Goal: Transaction & Acquisition: Purchase product/service

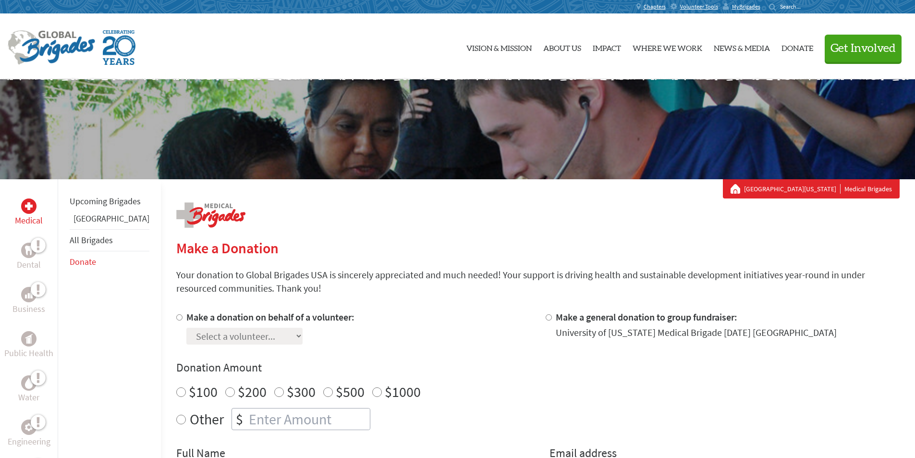
click at [176, 320] on input "Make a donation on behalf of a volunteer:" at bounding box center [179, 317] width 6 height 6
radio input "true"
click at [274, 336] on select "Select a volunteer... [PERSON_NAME] [PERSON_NAME] [PERSON_NAME] [PERSON_NAME] […" at bounding box center [244, 336] width 116 height 17
select select "F1E56376-8DD5-11F0-9E6E-42010A400005"
click at [186, 328] on select "Select a volunteer... [PERSON_NAME] [PERSON_NAME] [PERSON_NAME] [PERSON_NAME] […" at bounding box center [244, 336] width 116 height 17
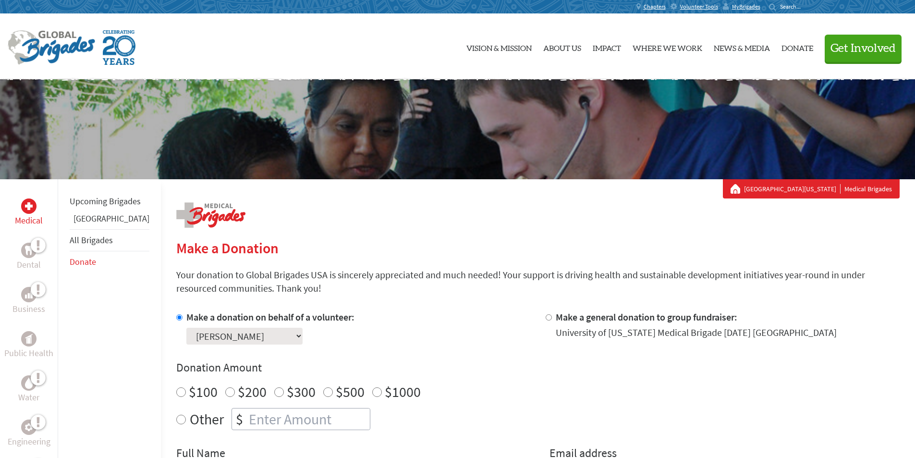
click at [176, 418] on input "Other" at bounding box center [181, 420] width 10 height 10
radio input "true"
click at [247, 419] on input "number" at bounding box center [308, 418] width 123 height 21
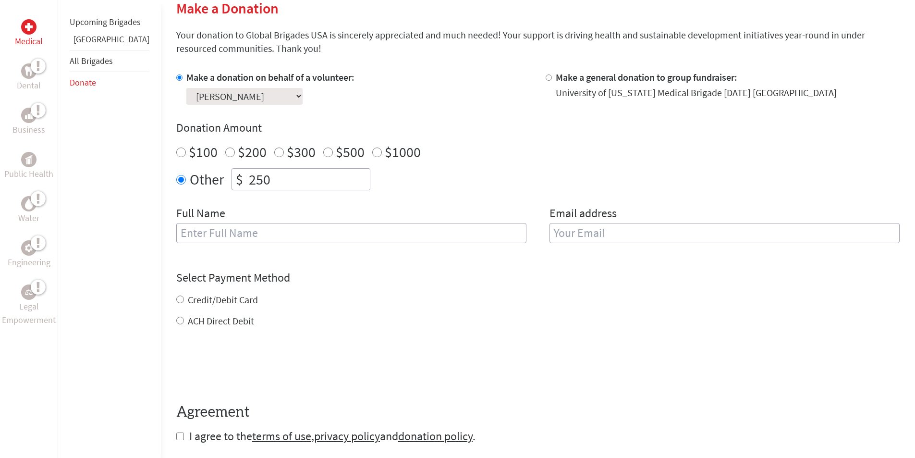
scroll to position [245, 0]
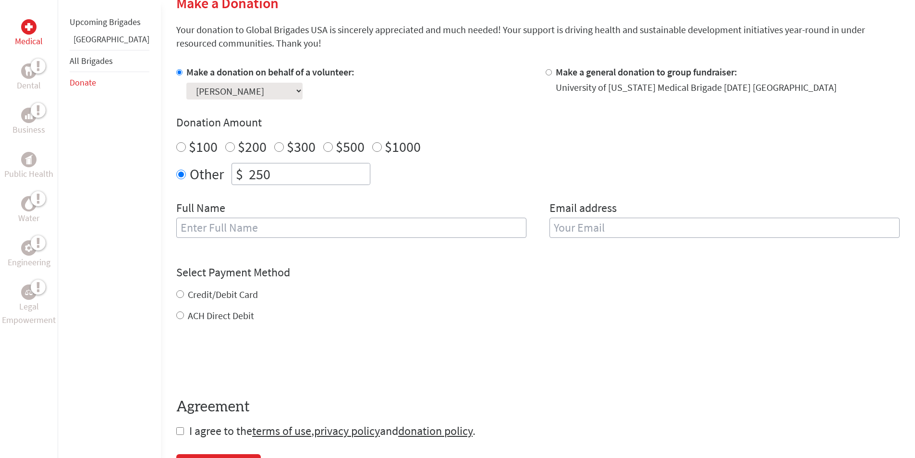
type input "250"
click at [387, 231] on input "text" at bounding box center [351, 228] width 350 height 20
type input "C"
type input "L"
type input "l"
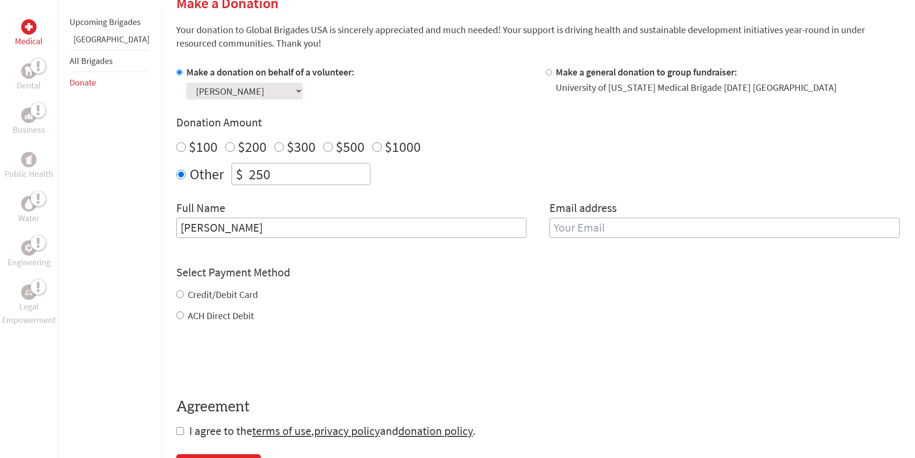
type input "[PERSON_NAME]"
type input "l"
type input "[PERSON_NAME][EMAIL_ADDRESS][DOMAIN_NAME]"
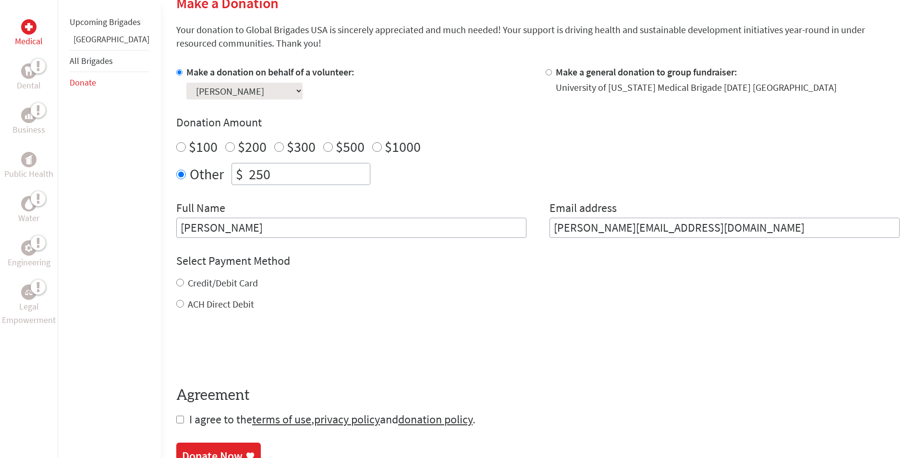
click at [176, 283] on input "Credit/Debit Card" at bounding box center [180, 283] width 8 height 8
radio input "true"
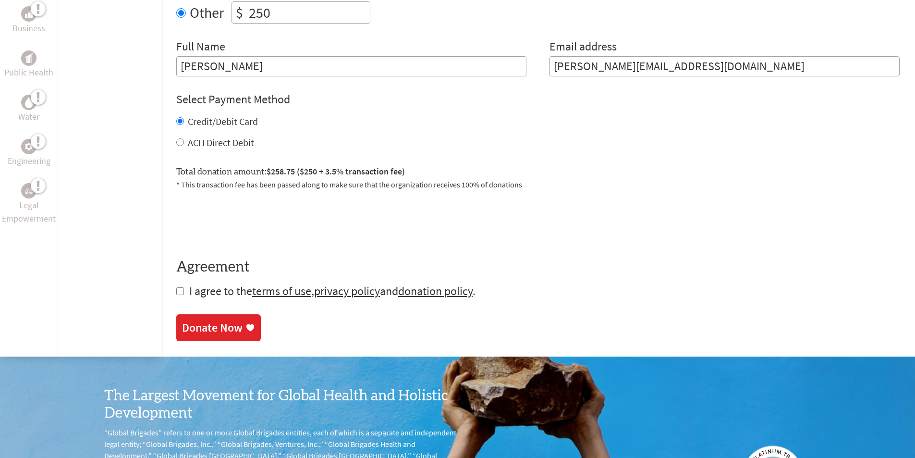
scroll to position [431, 0]
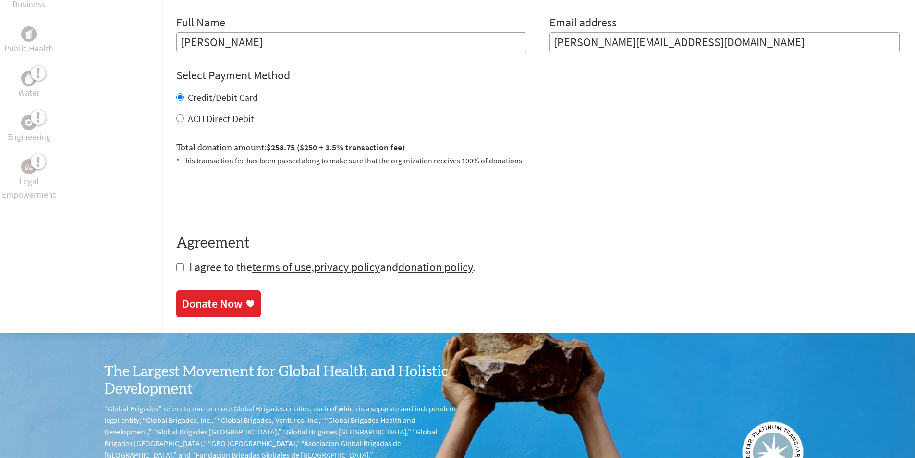
click at [176, 265] on input "checkbox" at bounding box center [180, 267] width 8 height 8
checkbox input "true"
click at [202, 309] on div "Donate Now" at bounding box center [212, 304] width 61 height 15
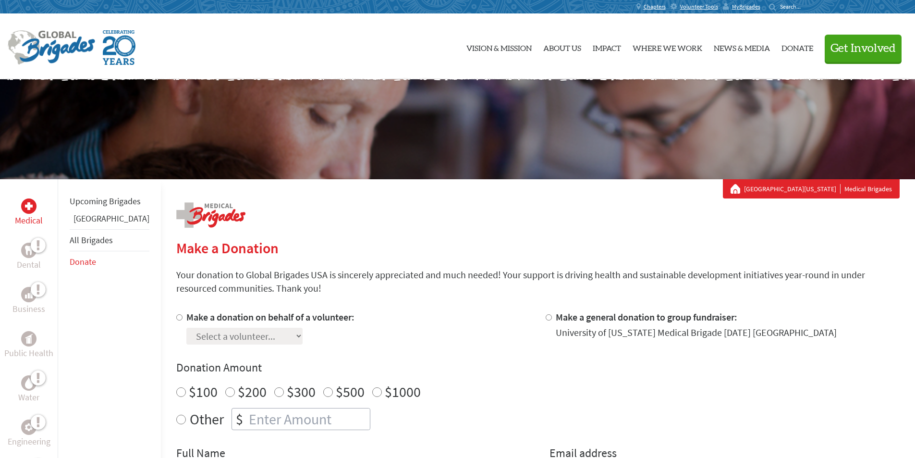
click at [176, 420] on input "Other" at bounding box center [181, 420] width 10 height 10
radio input "true"
click at [247, 424] on input "number" at bounding box center [308, 418] width 123 height 21
click at [176, 315] on input "Make a donation on behalf of a volunteer:" at bounding box center [179, 317] width 6 height 6
radio input "true"
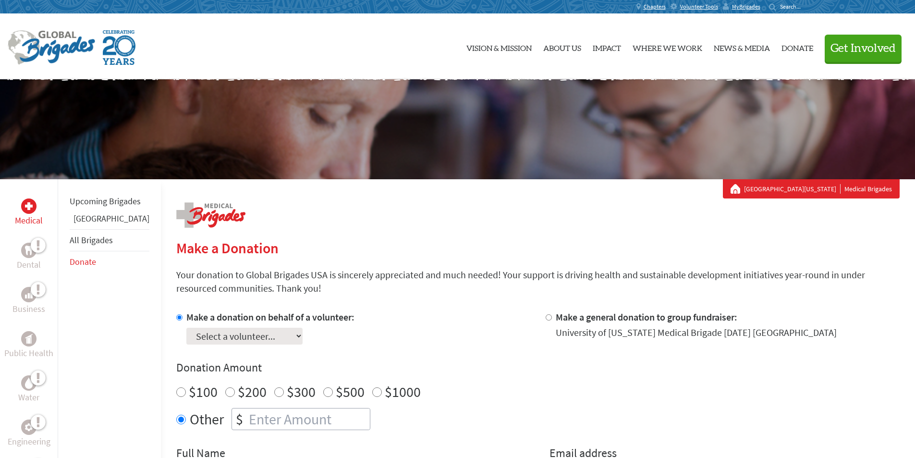
click at [272, 334] on select "Select a volunteer... [PERSON_NAME] [PERSON_NAME] [PERSON_NAME] [PERSON_NAME] […" at bounding box center [244, 336] width 116 height 17
select select "F1E56376-8DD5-11F0-9E6E-42010A400005"
click at [186, 328] on select "Select a volunteer... [PERSON_NAME] [PERSON_NAME] [PERSON_NAME] [PERSON_NAME] […" at bounding box center [244, 336] width 116 height 17
click at [270, 414] on input "number" at bounding box center [308, 418] width 123 height 21
click at [344, 421] on input "249" at bounding box center [308, 418] width 123 height 21
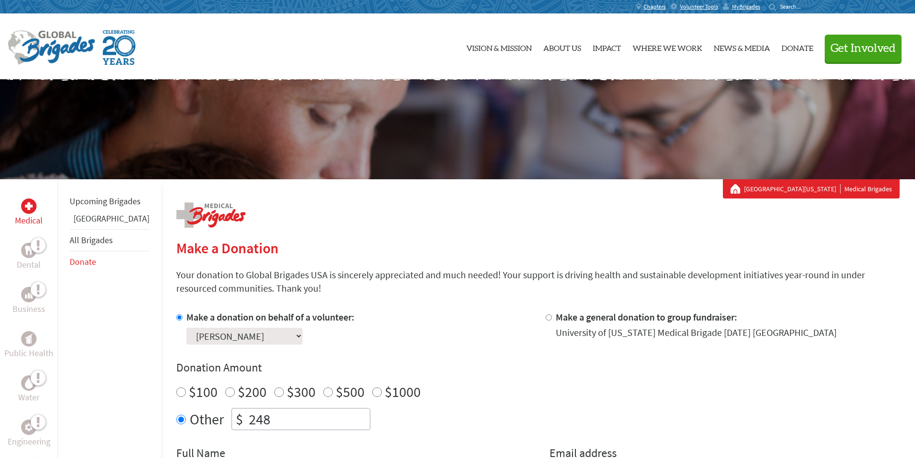
click at [344, 421] on input "248" at bounding box center [308, 418] width 123 height 21
click at [343, 414] on input "249" at bounding box center [308, 418] width 123 height 21
type input "250"
click at [343, 414] on input "250" at bounding box center [308, 418] width 123 height 21
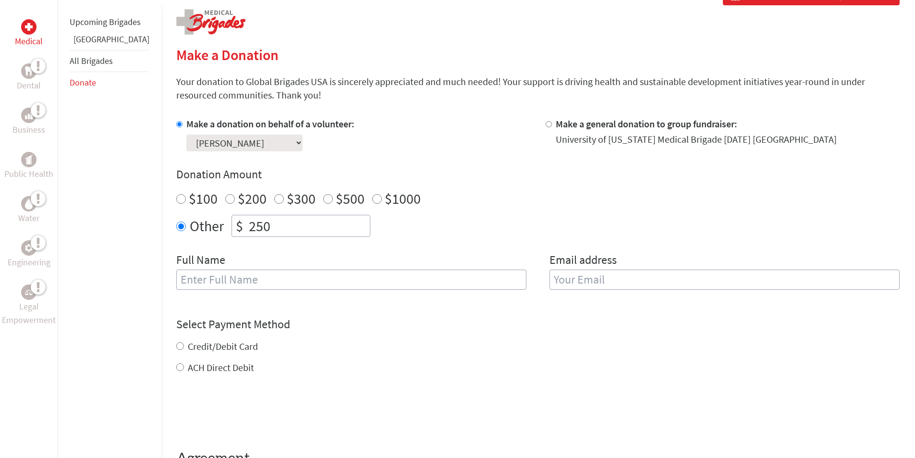
scroll to position [210, 0]
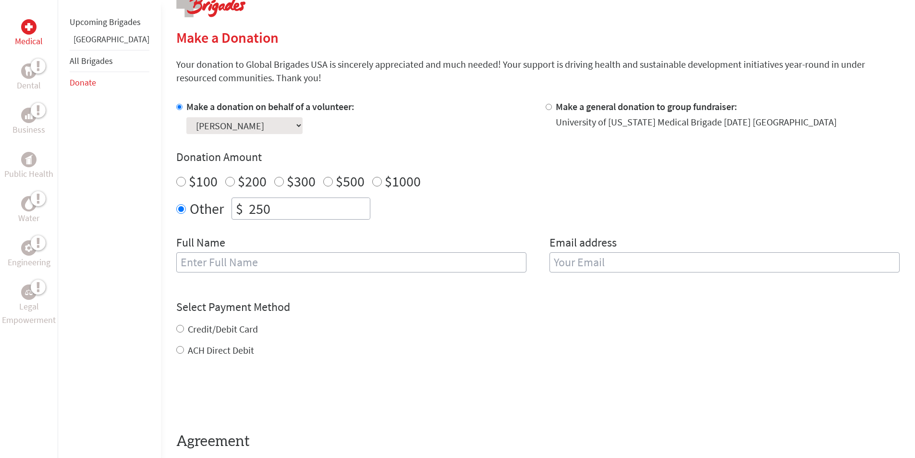
click at [189, 262] on input "text" at bounding box center [351, 262] width 350 height 20
type input "Morris Webb"
type input "[PERSON_NAME][EMAIL_ADDRESS][DOMAIN_NAME]"
click at [176, 326] on div "Credit/Debit Card ACH Direct Debit" at bounding box center [538, 339] width 724 height 35
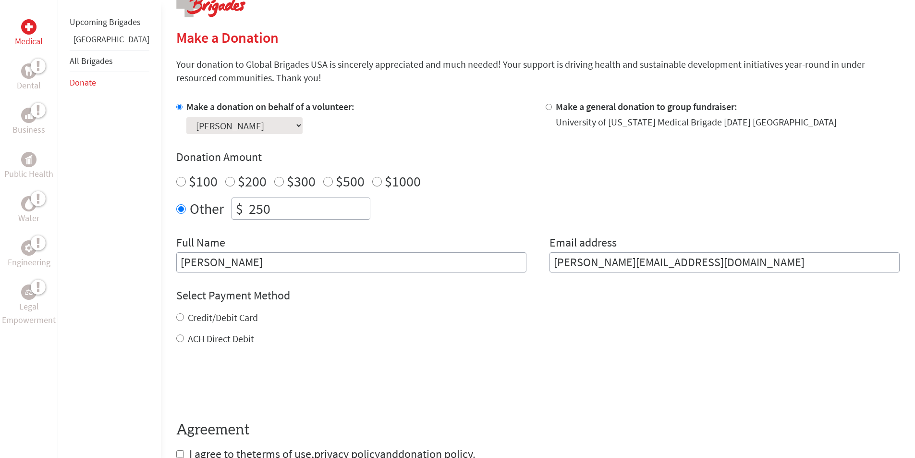
click at [176, 319] on input "Credit/Debit Card" at bounding box center [180, 317] width 8 height 8
radio input "true"
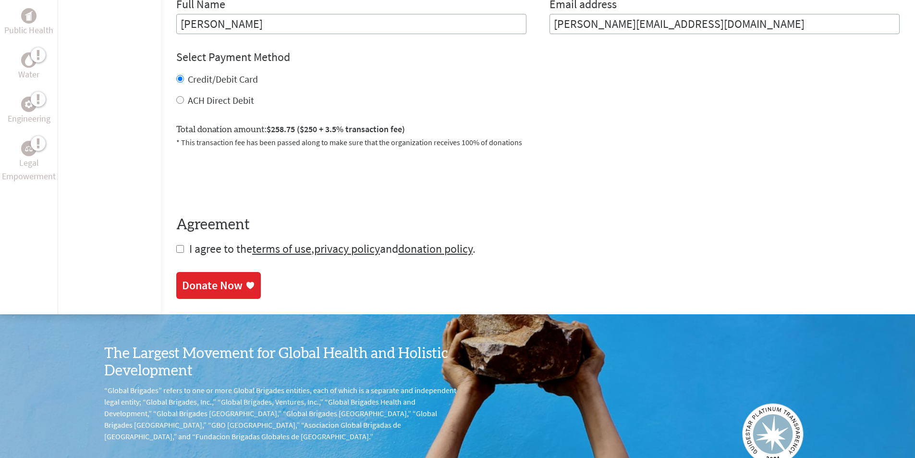
scroll to position [450, 0]
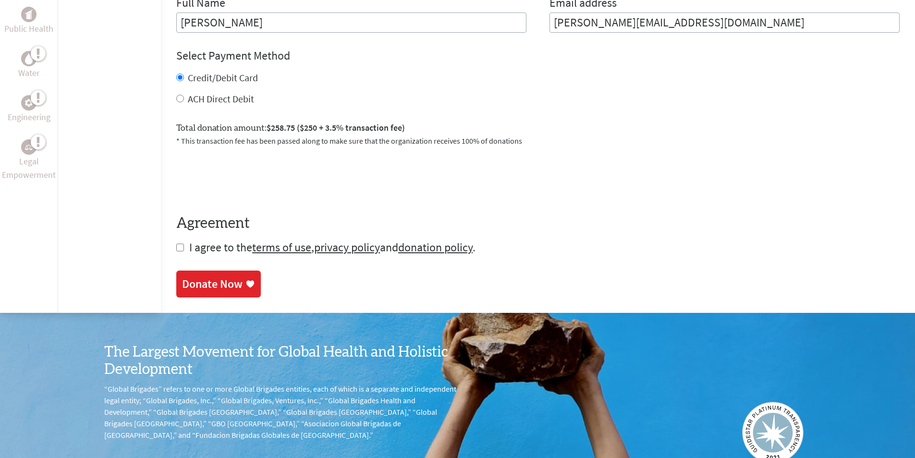
click at [176, 249] on input "checkbox" at bounding box center [180, 248] width 8 height 8
checkbox input "true"
click at [183, 288] on div "Donate Now" at bounding box center [212, 284] width 61 height 15
